Goal: Transaction & Acquisition: Subscribe to service/newsletter

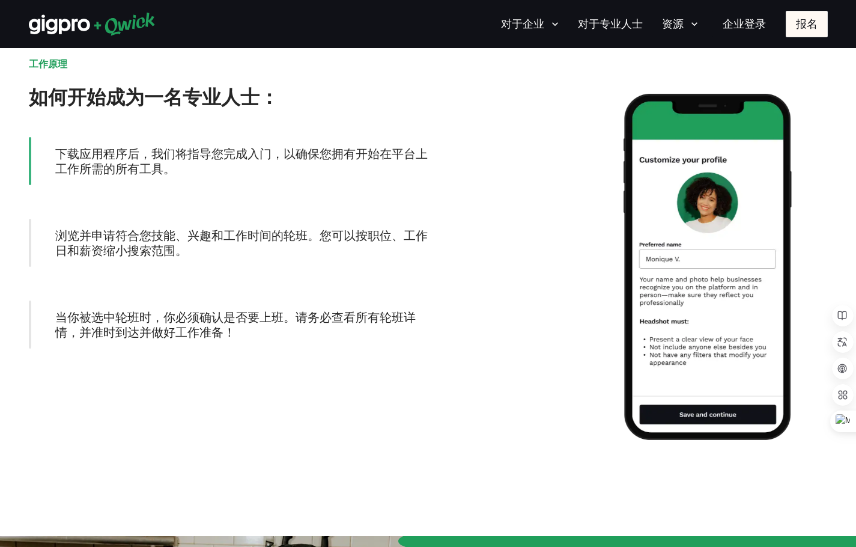
scroll to position [1017, 0]
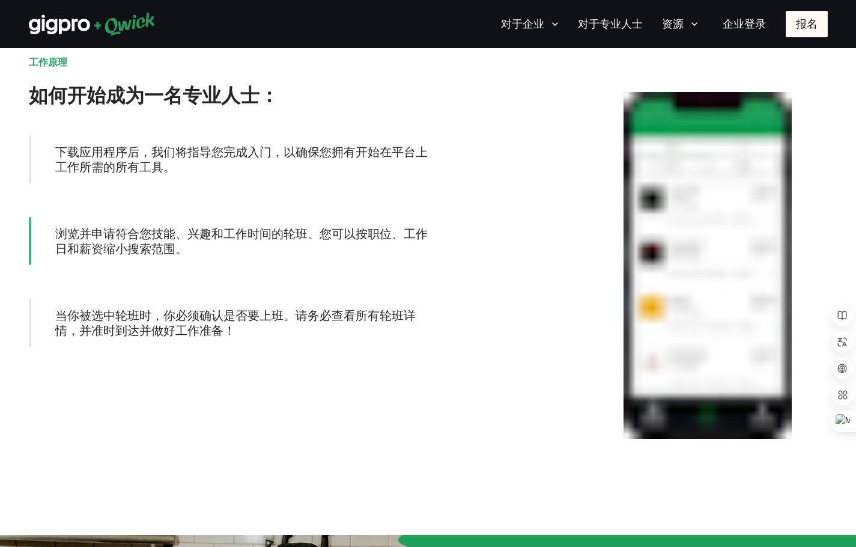
click at [538, 207] on div at bounding box center [627, 265] width 399 height 419
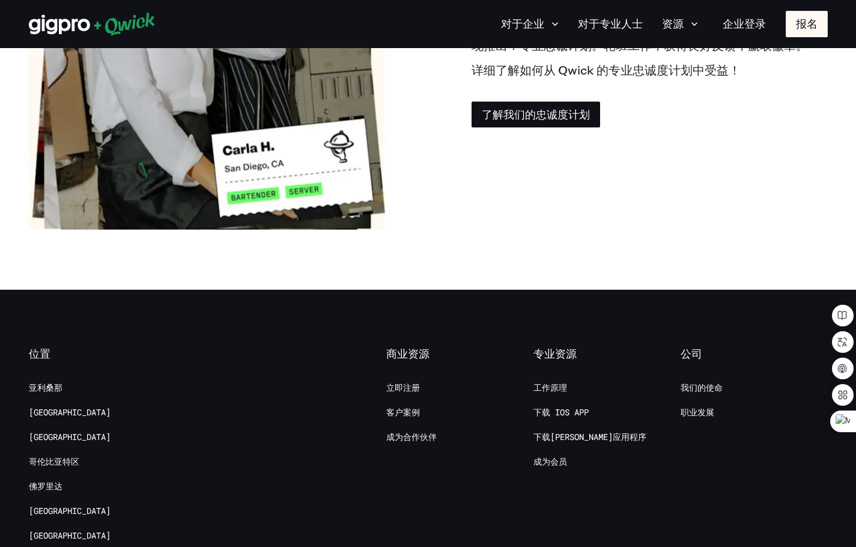
scroll to position [2089, 0]
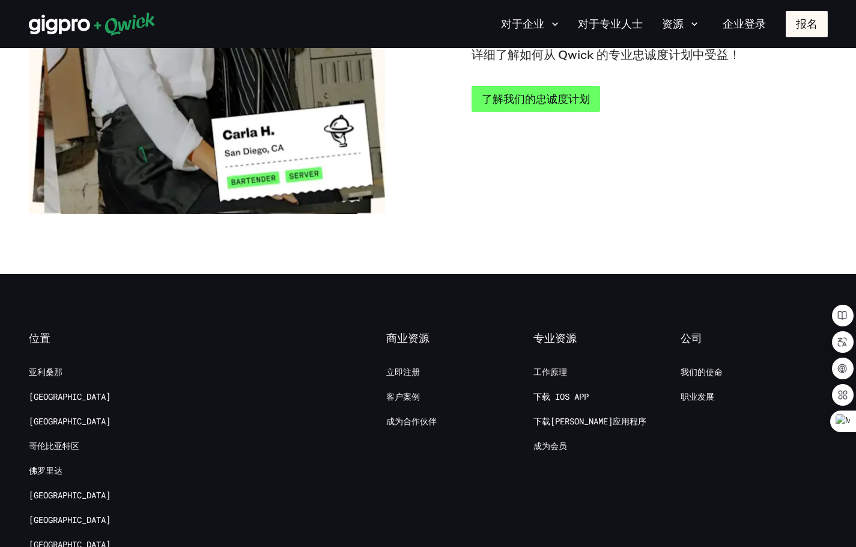
click at [551, 107] on link "了解我们的忠诚度计划" at bounding box center [536, 99] width 129 height 26
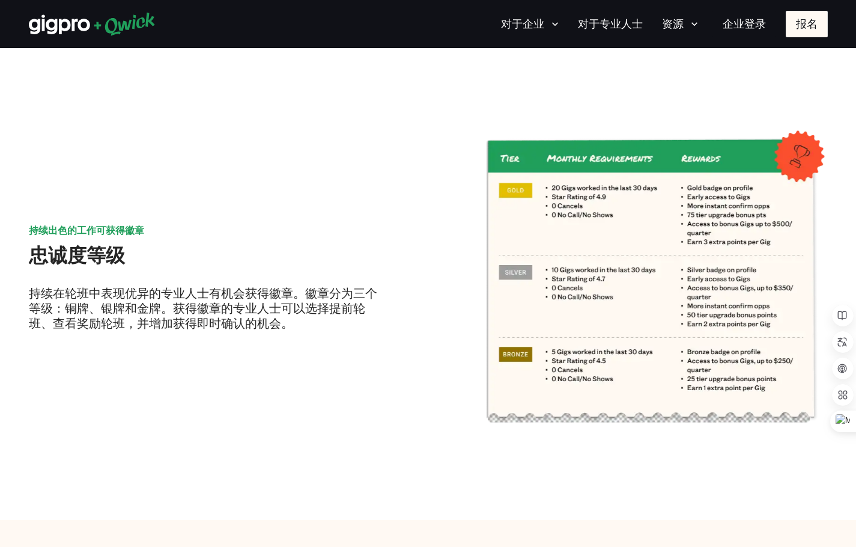
scroll to position [375, 0]
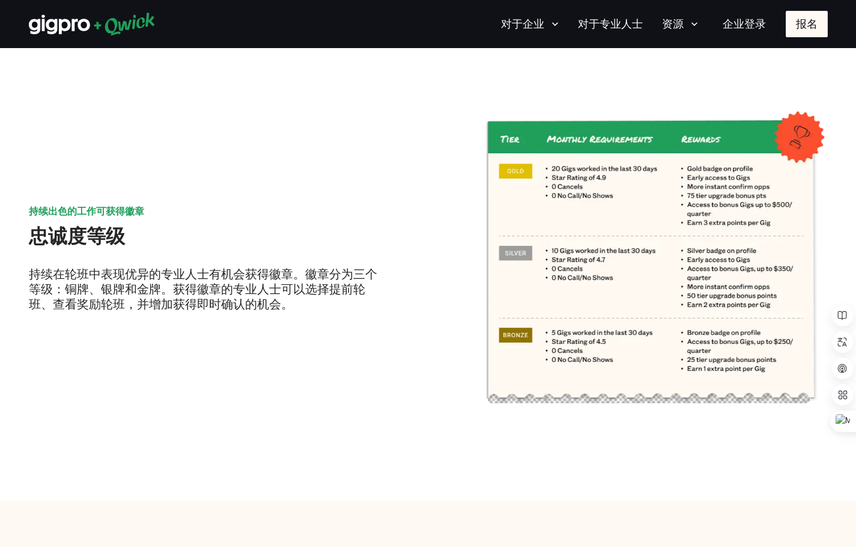
click at [333, 299] on p "持续在轮班中表现优异的专业人士有机会获得徽章。徽章分为三个等级：铜牌、银牌和金牌。获得徽章的专业人士可以选择提前轮班、查看奖励轮班，并增加获得即时确认的机会。" at bounding box center [207, 288] width 356 height 45
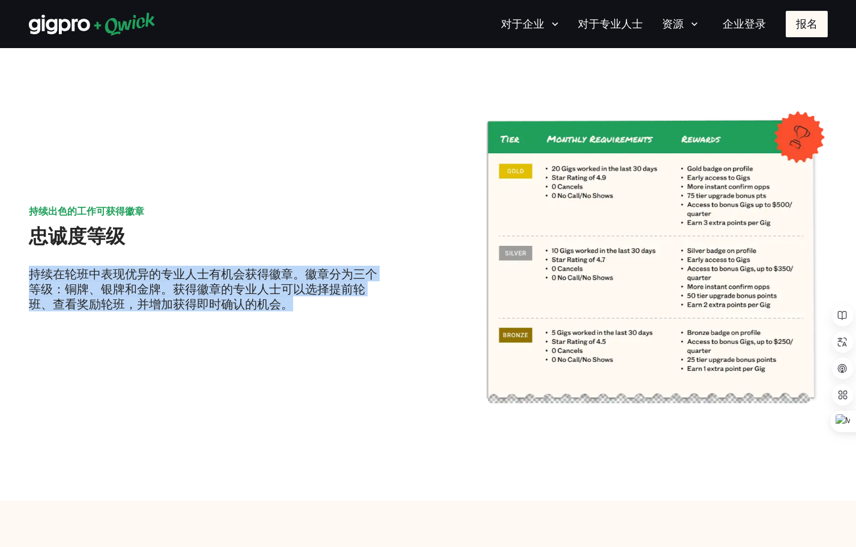
drag, startPoint x: 306, startPoint y: 306, endPoint x: 38, endPoint y: 275, distance: 269.7
click at [29, 274] on p "持续在轮班中表现优异的专业人士有机会获得徽章。徽章分为三个等级：铜牌、银牌和金牌。获得徽章的专业人士可以选择提前轮班、查看奖励轮班，并增加获得即时确认的机会。" at bounding box center [207, 288] width 356 height 45
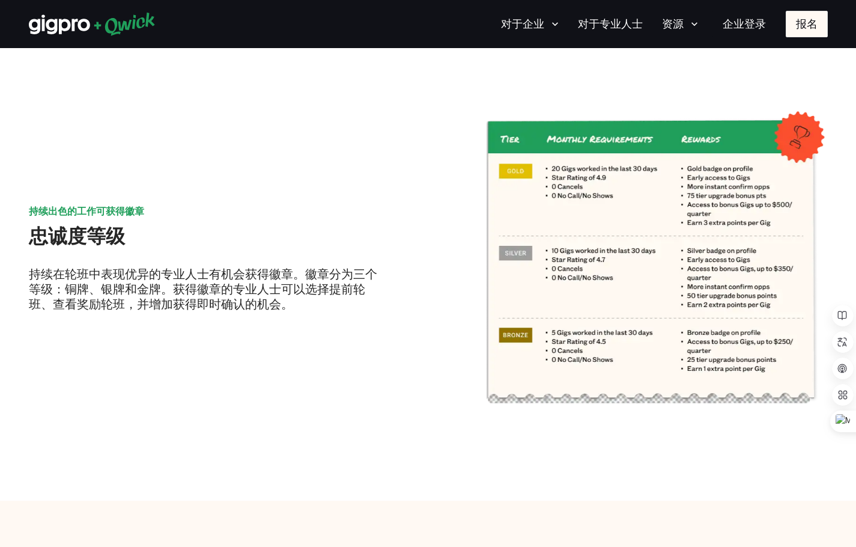
click at [299, 321] on div "持续出色的工作可获得徽章 忠诚度等级 持续在轮班中表现优异的专业人士有机会获得徽章。徽章分为三个等级：铜牌、银牌和金牌。获得徽章的专业人士可以选择提前轮班、查…" at bounding box center [428, 262] width 799 height 356
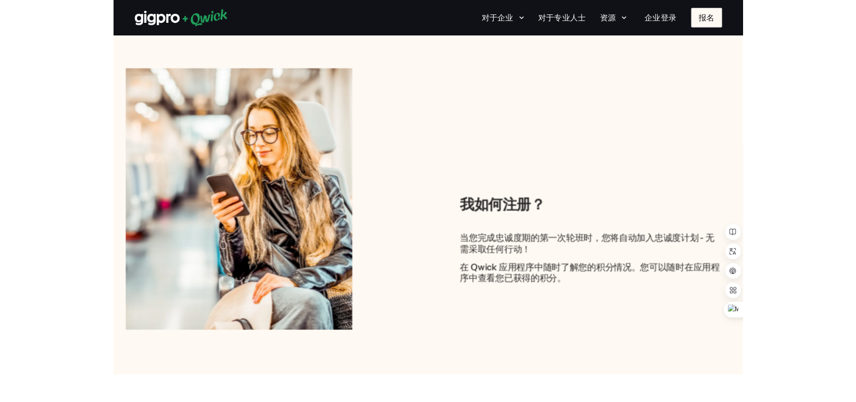
scroll to position [867, 0]
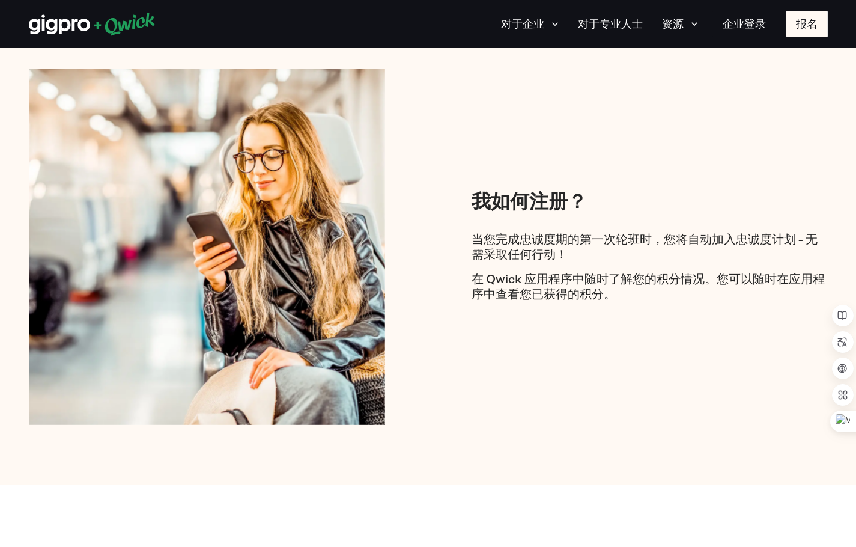
click at [590, 264] on div "当您完成忠诚度期的第一次轮班时，您将自动加入忠诚度计划 - 无需采取任何行动！ 在 Qwick 应用程序中随时了解您的积分情况。您可以随时在应用程序中查看您已…" at bounding box center [650, 266] width 356 height 70
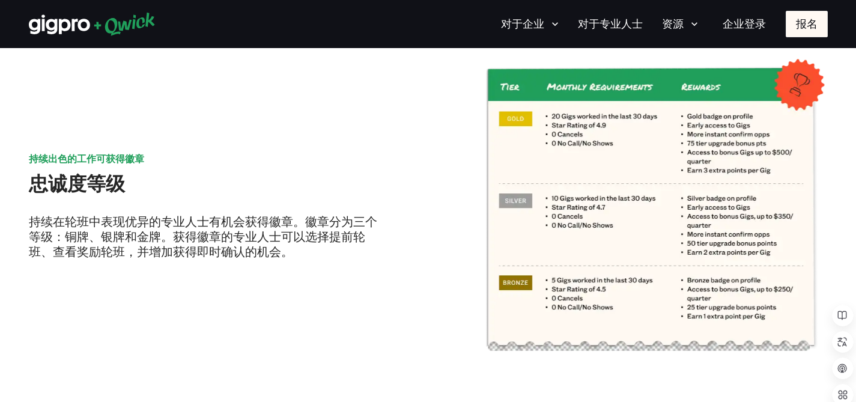
scroll to position [427, 0]
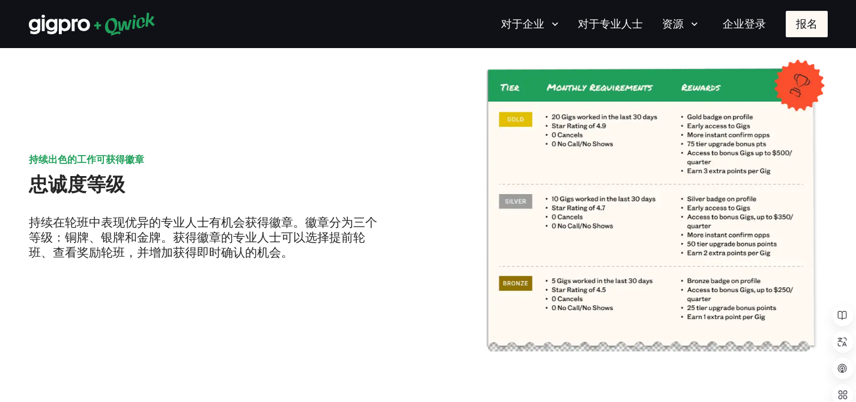
click at [195, 223] on font "持续在轮班中表现优异的专业人士有机会获得徽章。徽章分为三个等级：铜牌、银牌和金牌。获得徽章的专业人士可以选择提前轮班、查看奖励轮班，并增加获得即时确认的机会。" at bounding box center [203, 237] width 348 height 46
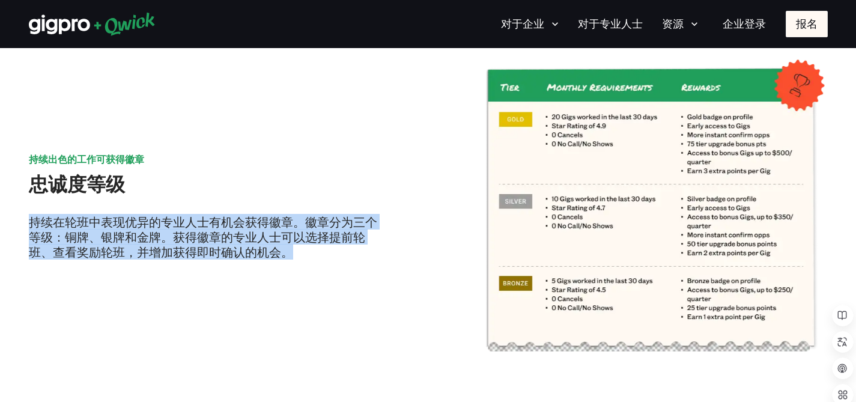
drag, startPoint x: 32, startPoint y: 219, endPoint x: 306, endPoint y: 256, distance: 275.8
click at [306, 256] on p "持续在轮班中表现优异的专业人士有机会获得徽章。徽章分为三个等级：铜牌、银牌和金牌。获得徽章的专业人士可以选择提前轮班、查看奖励轮班，并增加获得即时确认的机会。" at bounding box center [207, 236] width 356 height 45
copy font "持续在轮班中表现优异的专业人士有机会获得徽章。徽章分为三个等级：铜牌、银牌和金牌。获得徽章的专业人士可以选择提前轮班、查看奖励轮班，并增加获得即时确认的机会。"
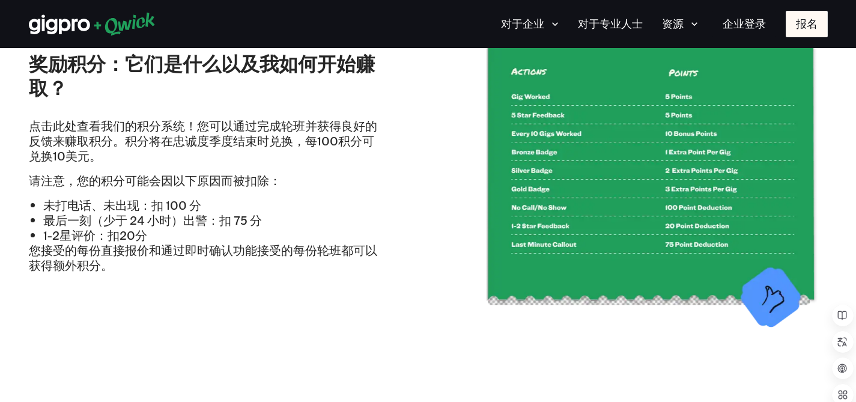
scroll to position [1411, 0]
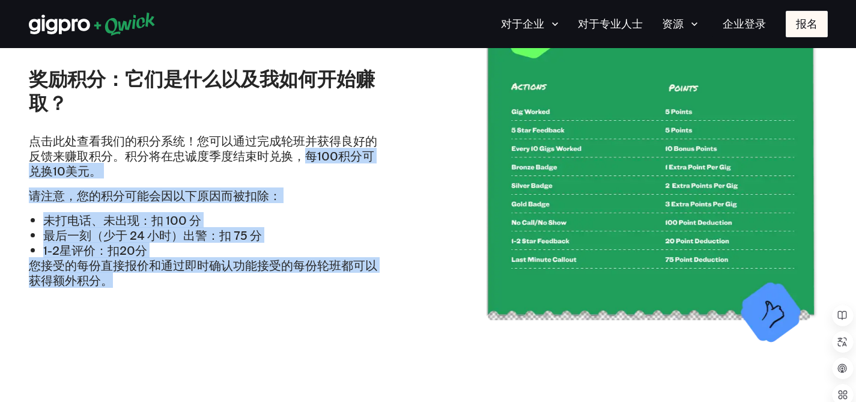
drag, startPoint x: 312, startPoint y: 159, endPoint x: 328, endPoint y: 281, distance: 122.3
click at [328, 281] on div "点击此处查看我们的积分系统！您可以通过完成轮班并获得良好的反馈来赚取积分。积分将在忠诚度季度结束时兑换，每100积分可兑换10美元。 请注意，您的积分可能会因…" at bounding box center [207, 210] width 356 height 154
copy div "每100积分可兑换10美元。 请注意，您的积分可能会因以下原因而被扣除： 未打电话、未出现：扣 100 分 最后一刻（少于 24 小时）出警：扣 75 分 1…"
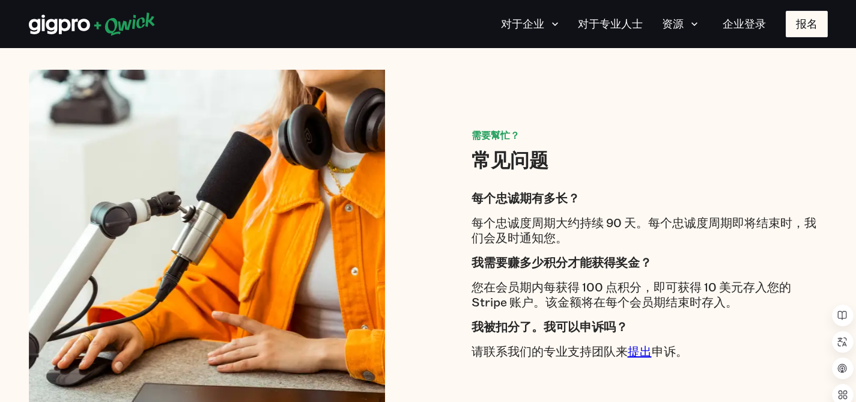
scroll to position [1891, 0]
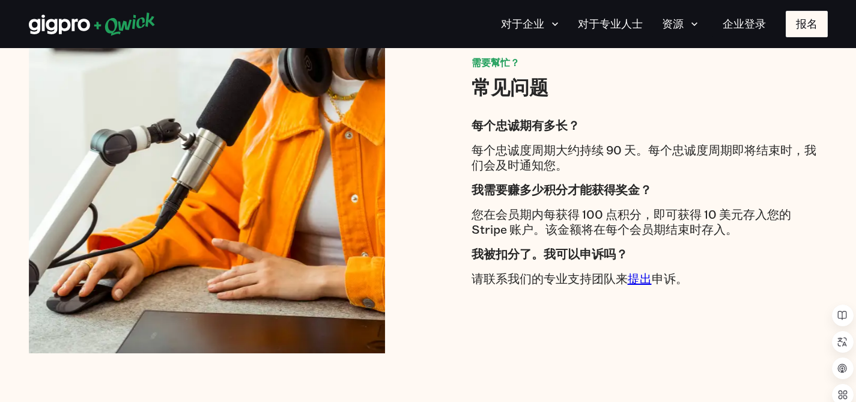
click at [574, 162] on p "每个忠诚度周期大约持续 90 天。每个忠诚度周期即将结束时，我们会及时通知您。" at bounding box center [650, 157] width 356 height 30
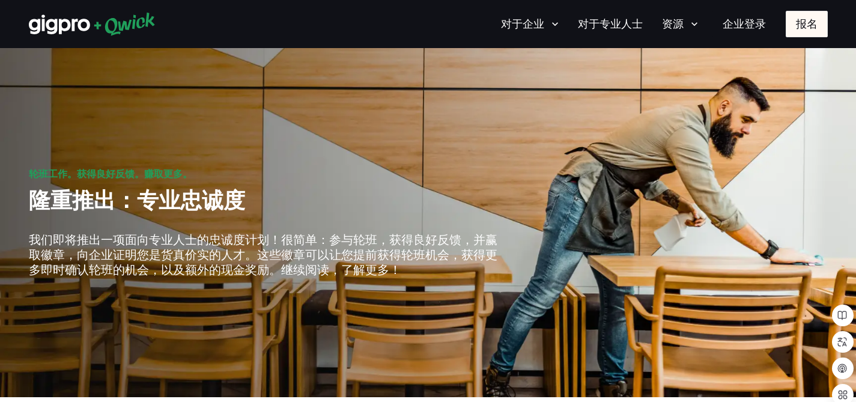
scroll to position [0, 0]
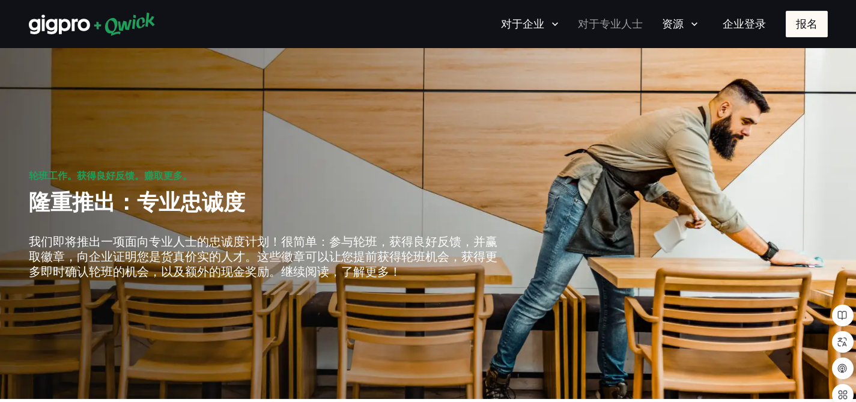
click at [621, 29] on font "对于专业人士" at bounding box center [610, 24] width 65 height 14
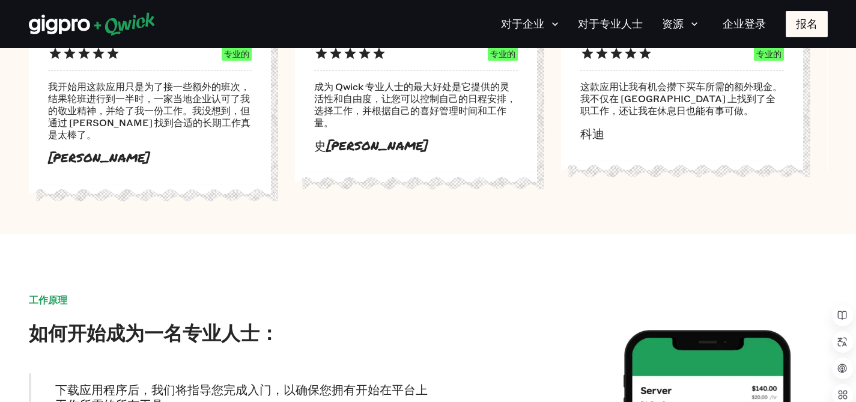
scroll to position [1067, 0]
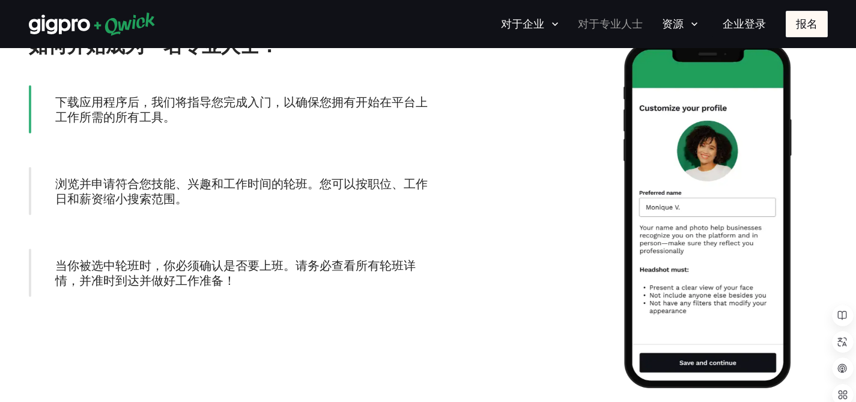
click at [620, 33] on link "对于专业人士" at bounding box center [610, 23] width 74 height 21
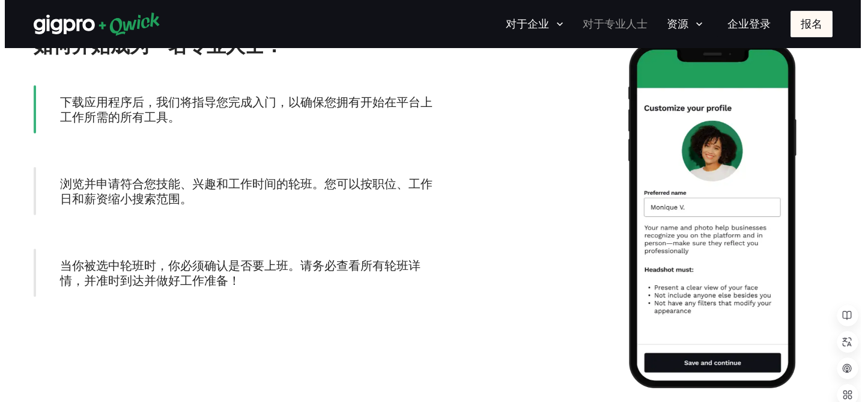
scroll to position [0, 0]
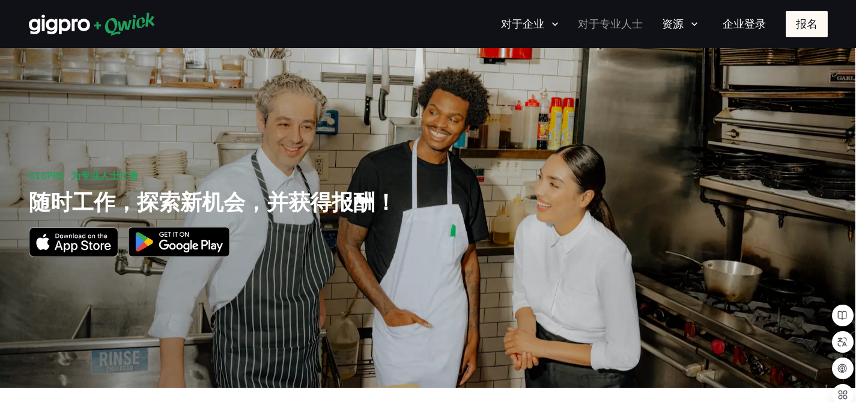
click at [622, 32] on link "对于专业人士" at bounding box center [610, 23] width 74 height 21
click at [691, 23] on icon "button" at bounding box center [694, 24] width 6 height 4
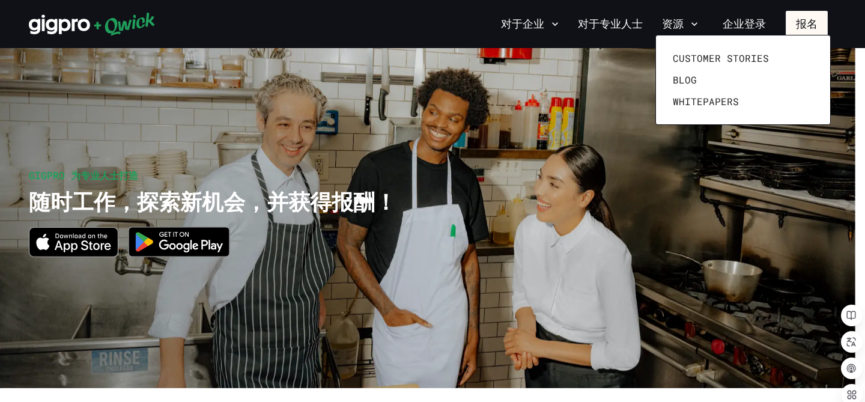
click at [824, 26] on div at bounding box center [432, 201] width 865 height 402
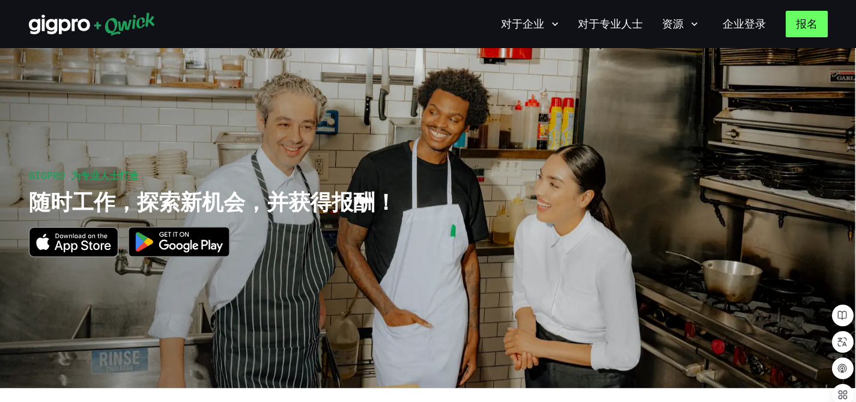
click at [815, 25] on font "报名" at bounding box center [807, 24] width 22 height 14
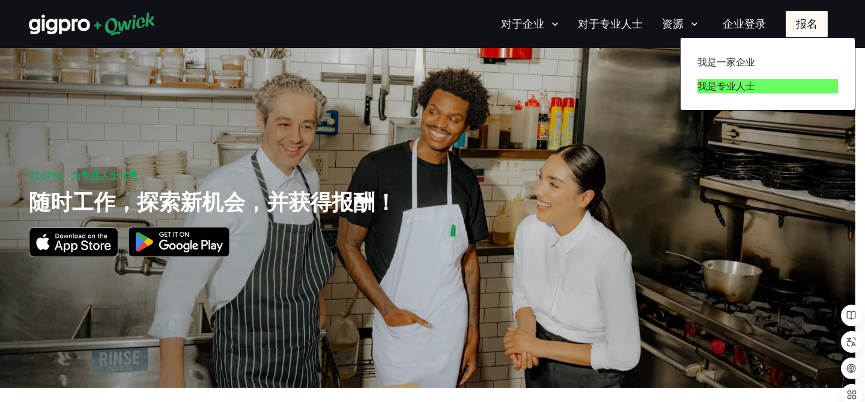
click at [743, 82] on font "我是专业人士" at bounding box center [726, 85] width 58 height 13
click at [718, 87] on font "我是专业人士" at bounding box center [726, 85] width 58 height 13
click at [709, 82] on font "我是专业人士" at bounding box center [726, 85] width 58 height 13
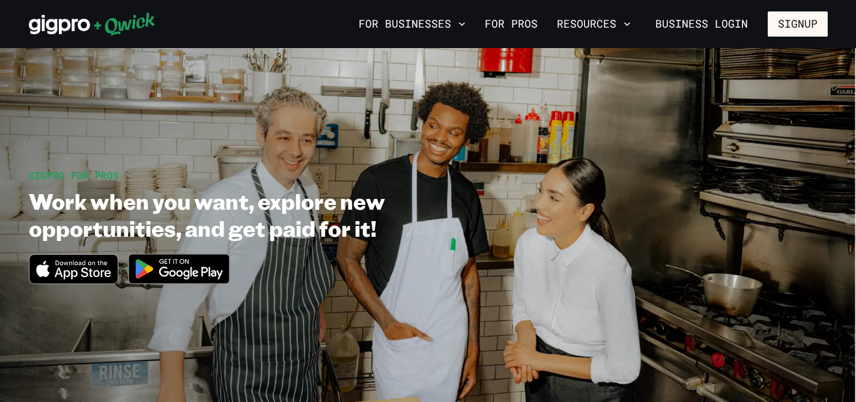
click at [806, 37] on div "For Businesses For Pros Resources Business Login Signup" at bounding box center [428, 24] width 856 height 48
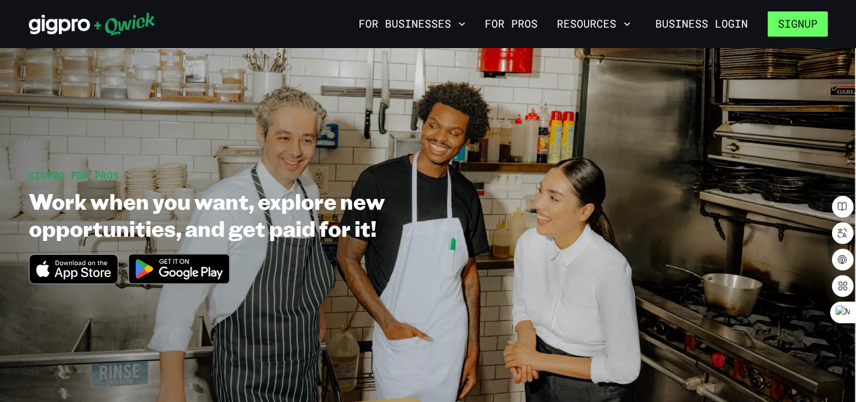
click at [805, 33] on button "Signup" at bounding box center [798, 23] width 60 height 25
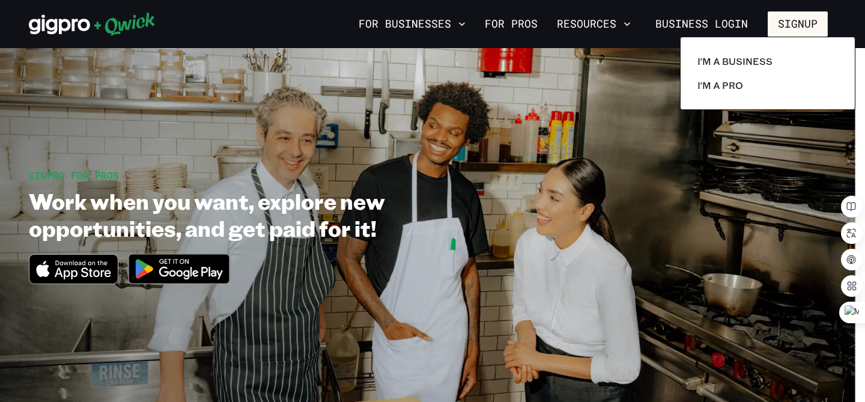
drag, startPoint x: 736, startPoint y: 87, endPoint x: 467, endPoint y: 0, distance: 282.1
click at [0, 0] on div "I'm a Business I'm a Pro" at bounding box center [432, 201] width 865 height 402
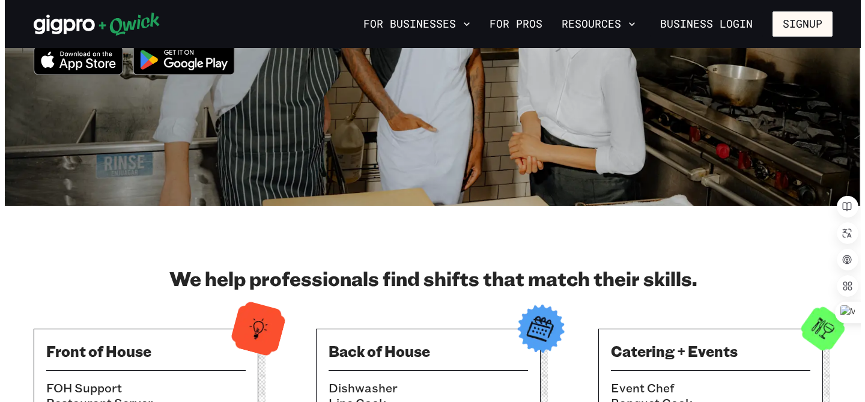
scroll to position [209, 0]
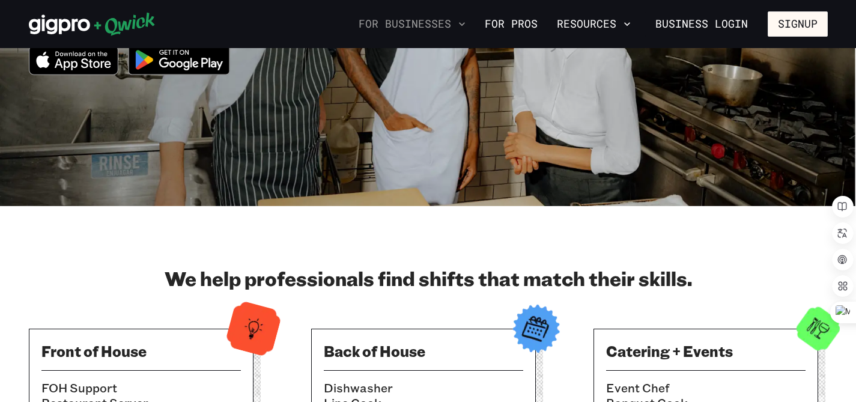
click at [436, 26] on button "For Businesses" at bounding box center [412, 24] width 117 height 20
